Goal: Information Seeking & Learning: Learn about a topic

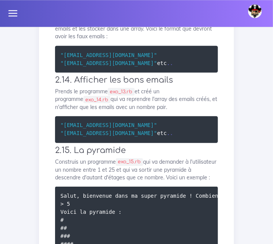
scroll to position [765, 0]
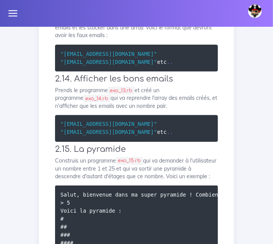
drag, startPoint x: 121, startPoint y: 77, endPoint x: 96, endPoint y: 77, distance: 24.9
drag, startPoint x: 122, startPoint y: 77, endPoint x: 100, endPoint y: 78, distance: 21.5
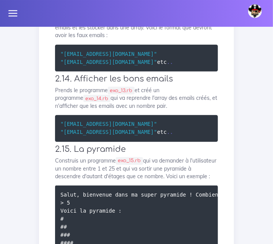
copy code "exo_12.rb"
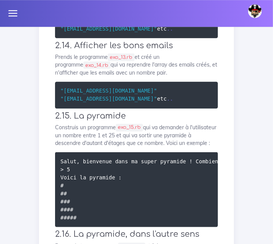
scroll to position [797, 0]
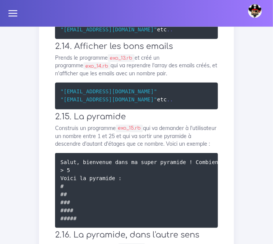
click at [210, 15] on div "[PERSON_NAME] Éditer profil Lier son compte Zone à risques Déconnexion" at bounding box center [136, 13] width 273 height 27
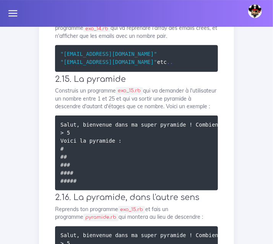
scroll to position [833, 0]
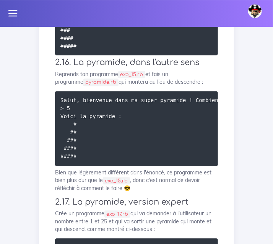
scroll to position [971, 0]
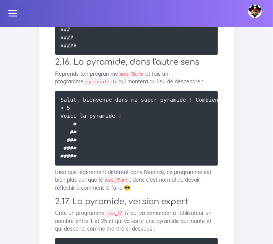
click at [207, 49] on code "Salut, bienvenue dans ma super pyramide ! Combien d'étages veux-tu ? > 5 Voici …" at bounding box center [169, 17] width 219 height 65
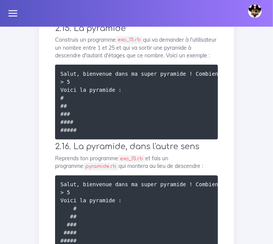
scroll to position [886, 0]
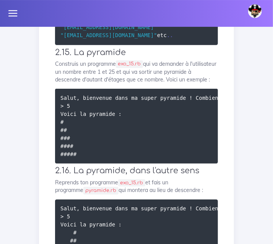
scroll to position [862, 0]
click at [186, 13] on p "Prends le programme exo_13.rb et créé un programme exo_14.rb qui va reprendre l…" at bounding box center [136, 1] width 163 height 23
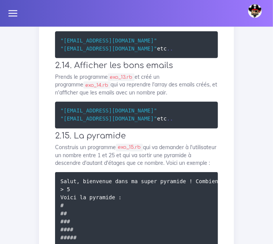
scroll to position [780, 0]
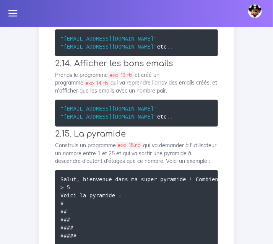
click at [183, 56] on pre ""[EMAIL_ADDRESS][DOMAIN_NAME]" "[EMAIL_ADDRESS][DOMAIN_NAME]" etc . ." at bounding box center [136, 42] width 163 height 27
click at [193, 24] on p "Écris un programme exo_13.rb qui va créer une liste de 50 faux emails et les st…" at bounding box center [136, 12] width 163 height 23
click at [183, 24] on p "Écris un programme exo_13.rb qui va créer une liste de 50 faux emails et les st…" at bounding box center [136, 12] width 163 height 23
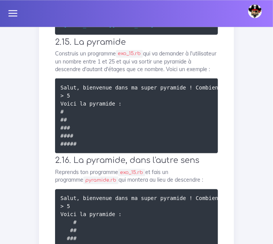
scroll to position [872, 0]
drag, startPoint x: 198, startPoint y: 108, endPoint x: 193, endPoint y: 121, distance: 13.1
drag, startPoint x: 60, startPoint y: 117, endPoint x: 177, endPoint y: 117, distance: 117.5
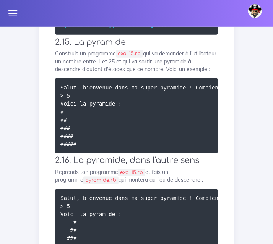
copy p "afficher que les emails avec un nombre pair"
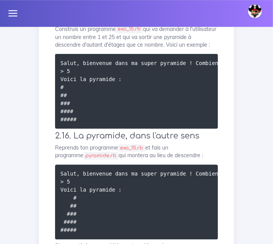
scroll to position [897, 0]
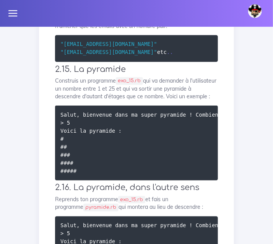
scroll to position [850, 0]
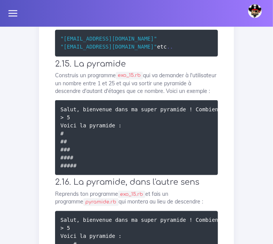
click at [218, 20] on div "[PERSON_NAME] Éditer profil Lier son compte Zone à risques Déconnexion" at bounding box center [136, 13] width 273 height 27
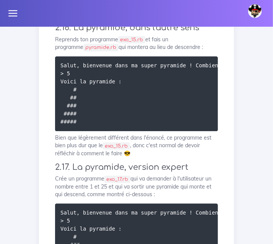
scroll to position [1004, 0]
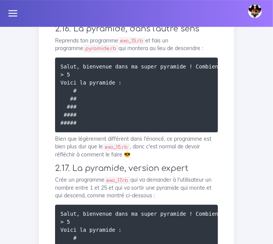
drag, startPoint x: 82, startPoint y: 155, endPoint x: 59, endPoint y: 94, distance: 65.4
copy code "Salut, bienvenue dans ma super pyramide ! Combien d'étages veux-tu ? > 5 Voici …"
